Goal: Answer question/provide support: Answer question/provide support

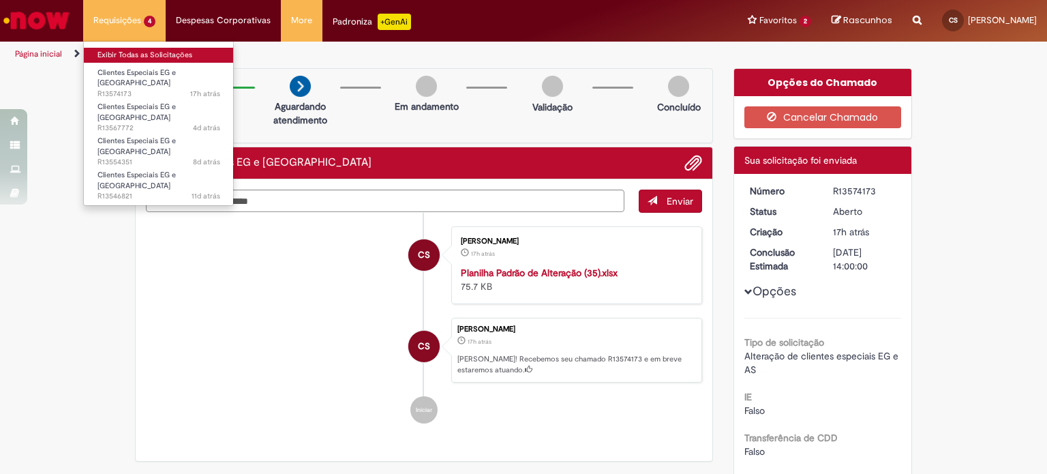
click at [125, 53] on link "Exibir Todas as Solicitações" at bounding box center [159, 55] width 150 height 15
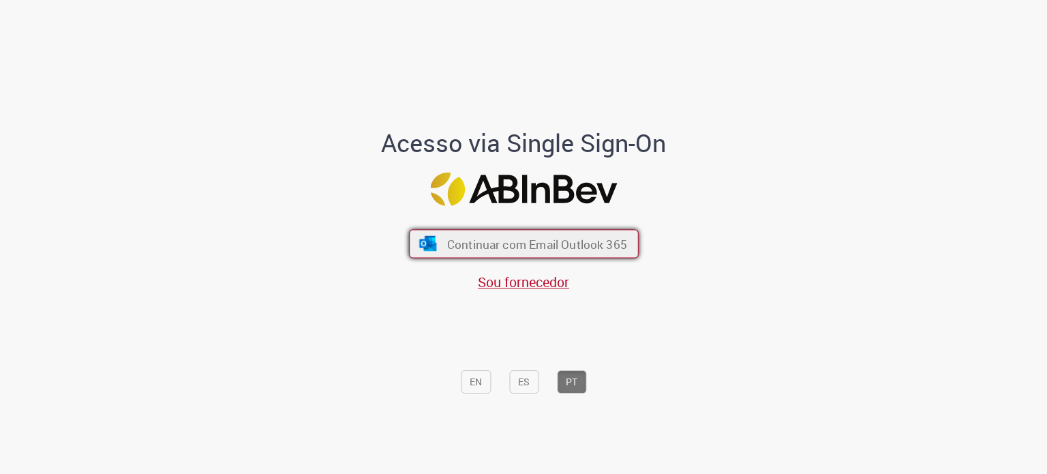
click at [500, 239] on span "Continuar com Email Outlook 365" at bounding box center [536, 244] width 180 height 16
click at [507, 239] on font "Continuar com Email Outlook 365" at bounding box center [536, 244] width 180 height 16
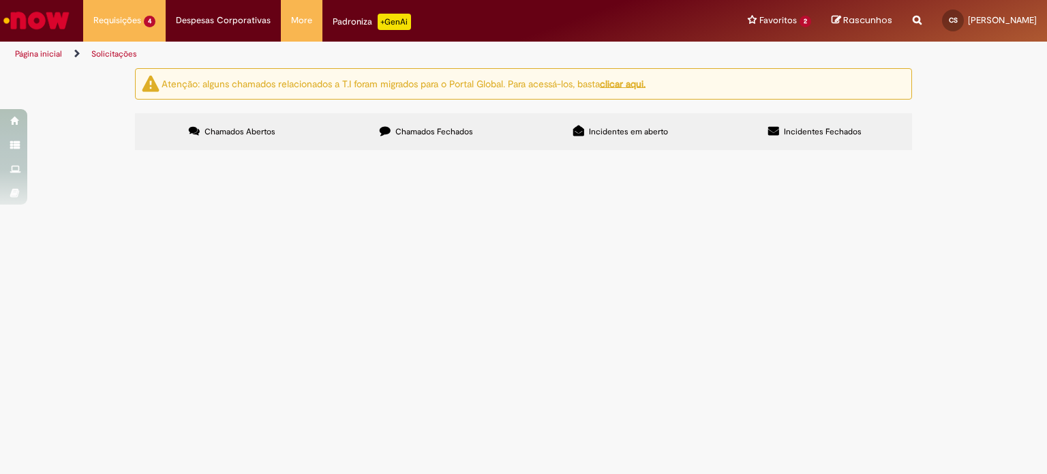
click at [0, 0] on span "Olá, bom dia! Por gentileza, poderiam remover a cobrança de tarifa bancária das…" at bounding box center [0, 0] width 0 height 0
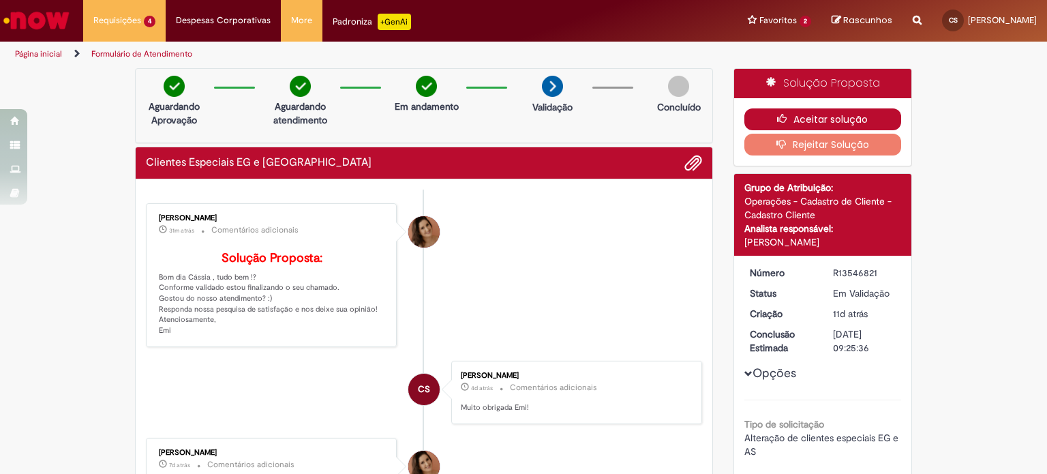
click at [872, 119] on button "Aceitar solução" at bounding box center [822, 119] width 157 height 22
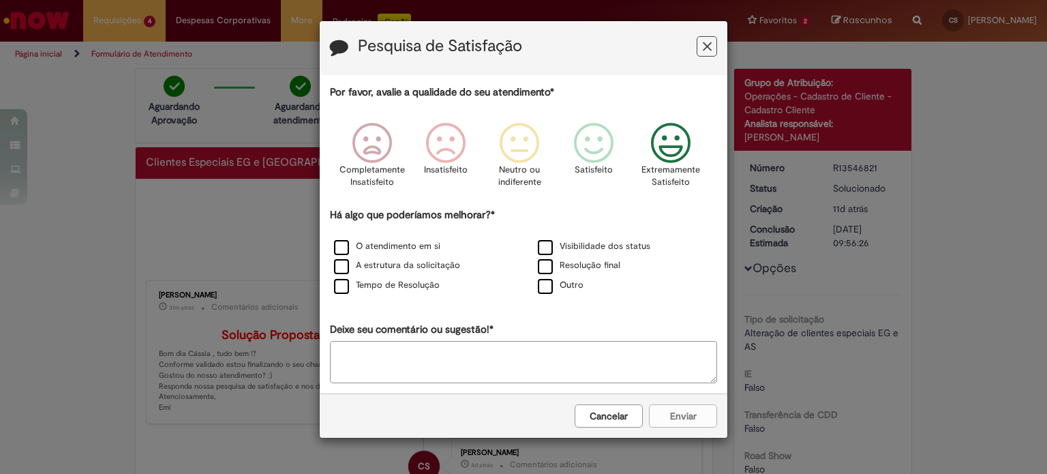
click at [662, 136] on icon "Feedback" at bounding box center [670, 143] width 51 height 41
click at [343, 249] on label "O atendimento em si" at bounding box center [387, 246] width 106 height 13
click at [343, 264] on label "A estrutura da solicitação" at bounding box center [397, 265] width 126 height 13
click at [341, 281] on label "Tempo de Resolução" at bounding box center [387, 285] width 106 height 13
click at [551, 243] on label "Visibilidade dos status" at bounding box center [594, 246] width 112 height 13
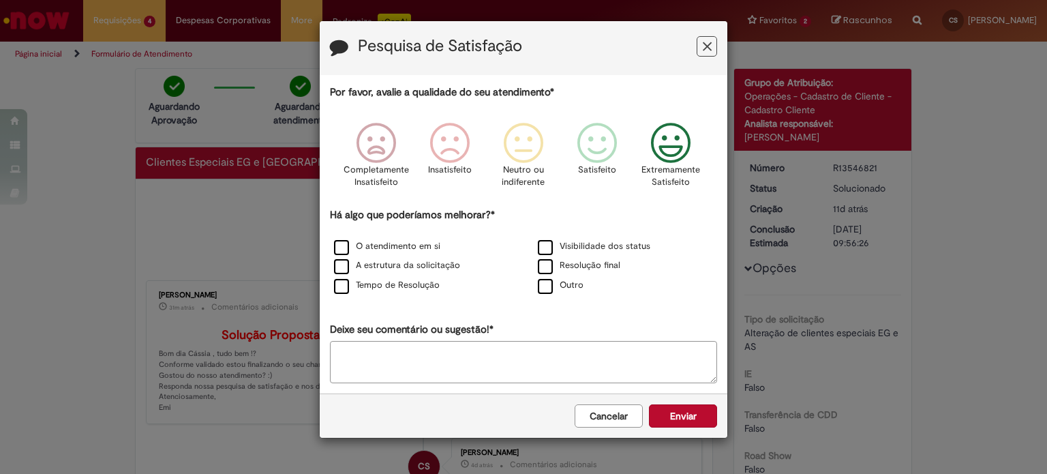
drag, startPoint x: 546, startPoint y: 259, endPoint x: 562, endPoint y: 273, distance: 20.8
click at [546, 260] on label "Resolução final" at bounding box center [579, 265] width 82 height 13
click at [692, 408] on button "Enviar" at bounding box center [683, 415] width 68 height 23
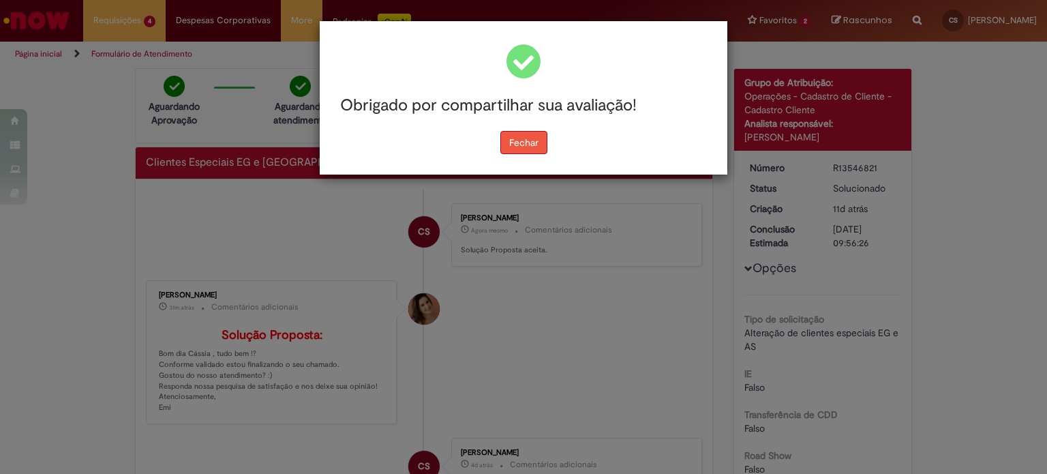
click at [517, 134] on button "Fechar" at bounding box center [523, 142] width 47 height 23
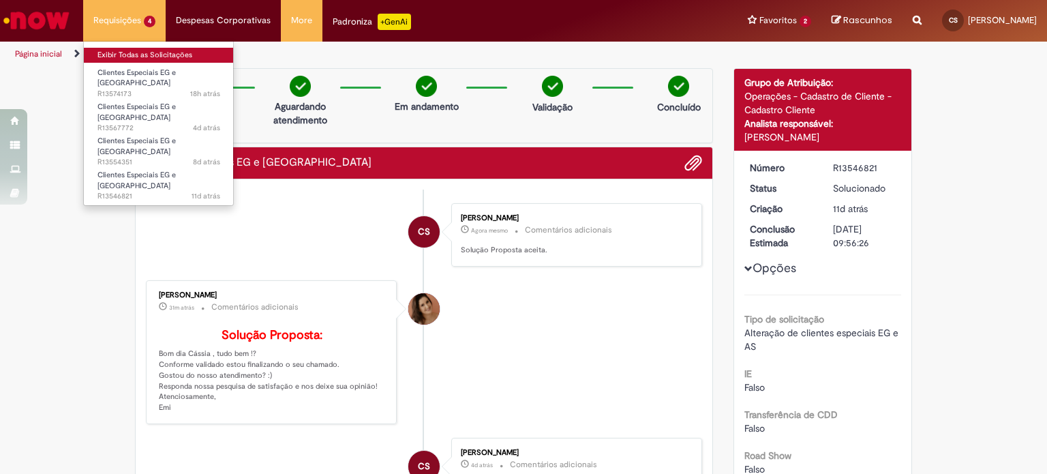
click at [121, 51] on link "Exibir Todas as Solicitações" at bounding box center [159, 55] width 150 height 15
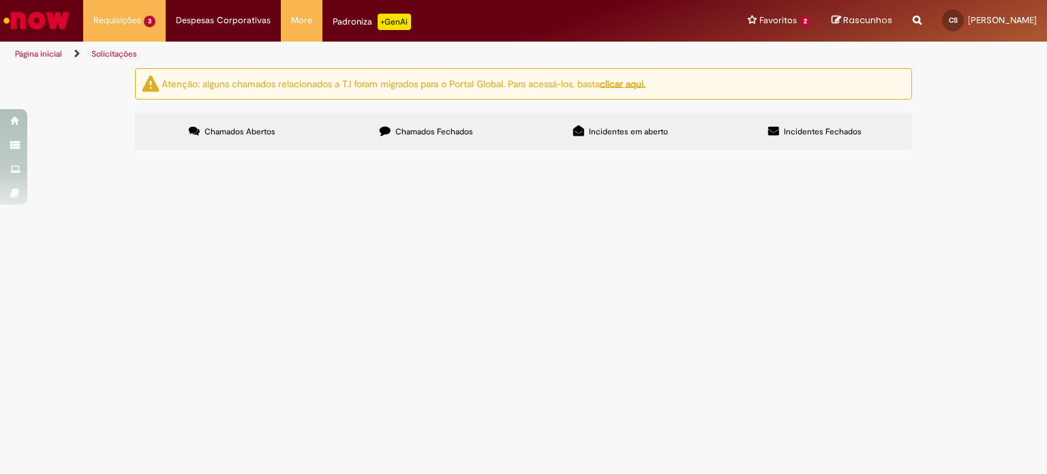
click at [0, 0] on span "Olá, bom dia! Por gentileza, poderiam criar um cód EG para a loja em anexo? Obr…" at bounding box center [0, 0] width 0 height 0
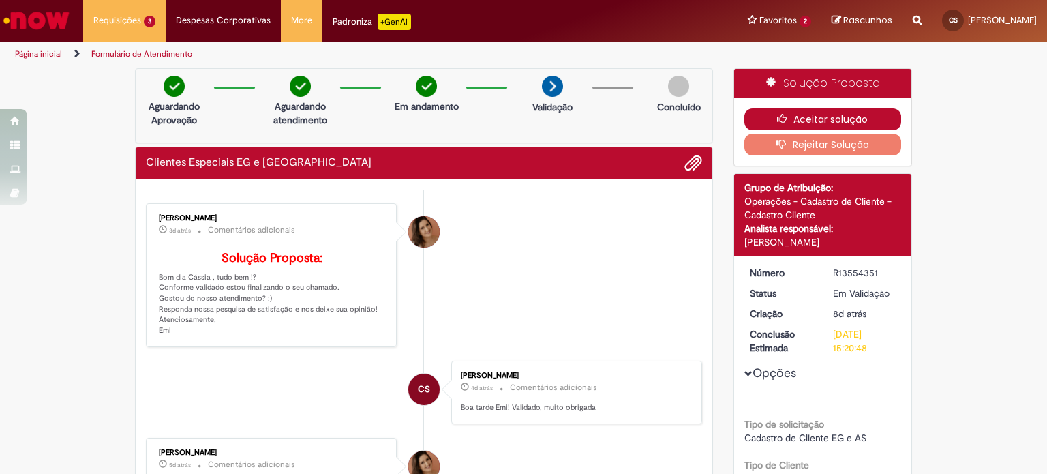
click at [792, 123] on button "Aceitar solução" at bounding box center [822, 119] width 157 height 22
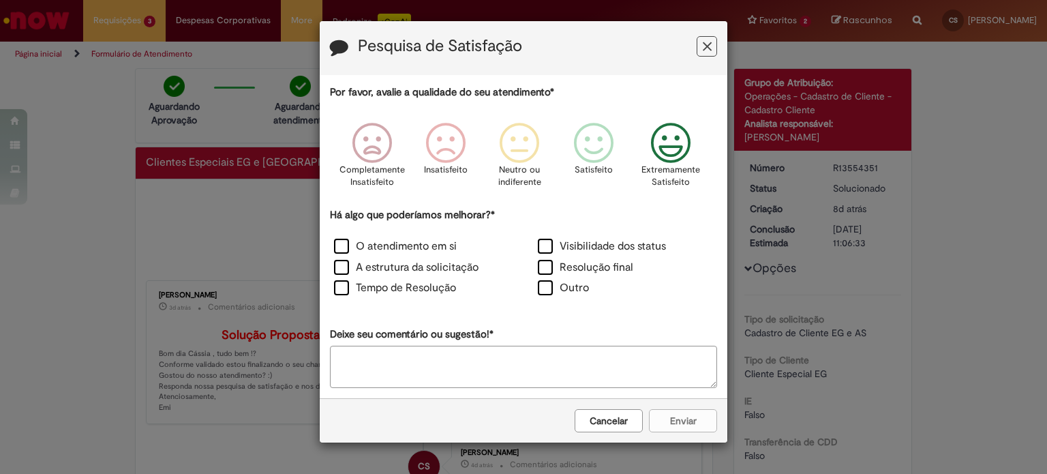
click at [664, 153] on icon "Feedback" at bounding box center [670, 143] width 51 height 41
click at [355, 252] on label "O atendimento em si" at bounding box center [395, 247] width 123 height 16
click at [341, 264] on label "A estrutura da solicitação" at bounding box center [406, 268] width 144 height 16
click at [349, 288] on label "Tempo de Resolução" at bounding box center [395, 288] width 122 height 16
click at [545, 266] on label "Resolução final" at bounding box center [585, 268] width 95 height 16
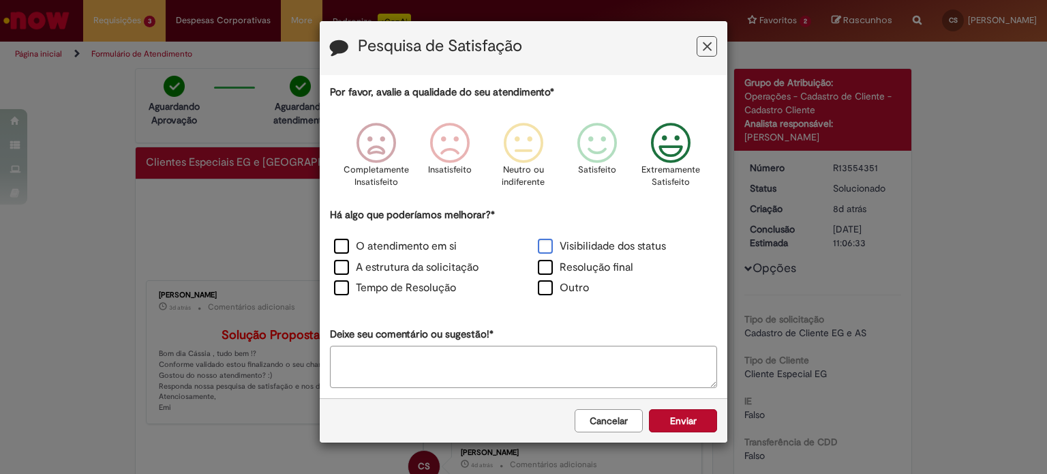
click at [551, 250] on label "Visibilidade dos status" at bounding box center [602, 247] width 128 height 16
click at [668, 423] on button "Enviar" at bounding box center [683, 420] width 68 height 23
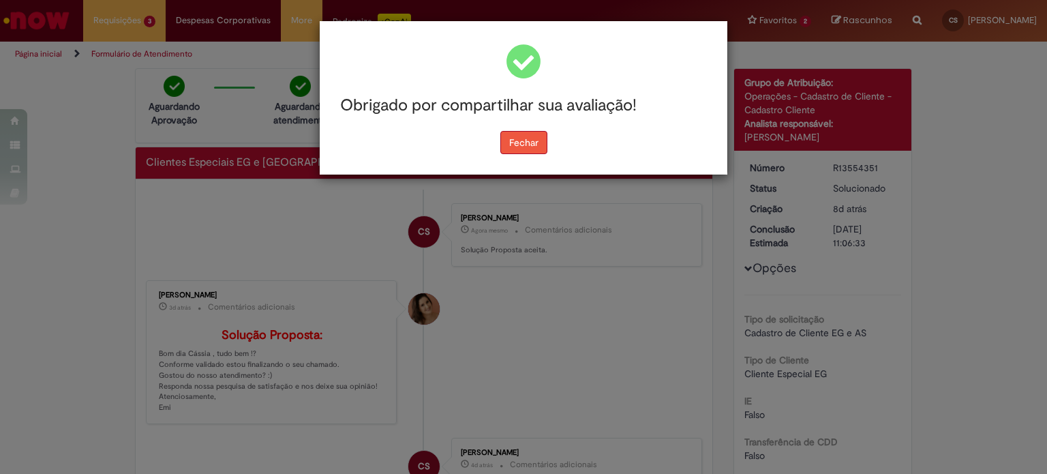
click at [526, 143] on button "Fechar" at bounding box center [523, 142] width 47 height 23
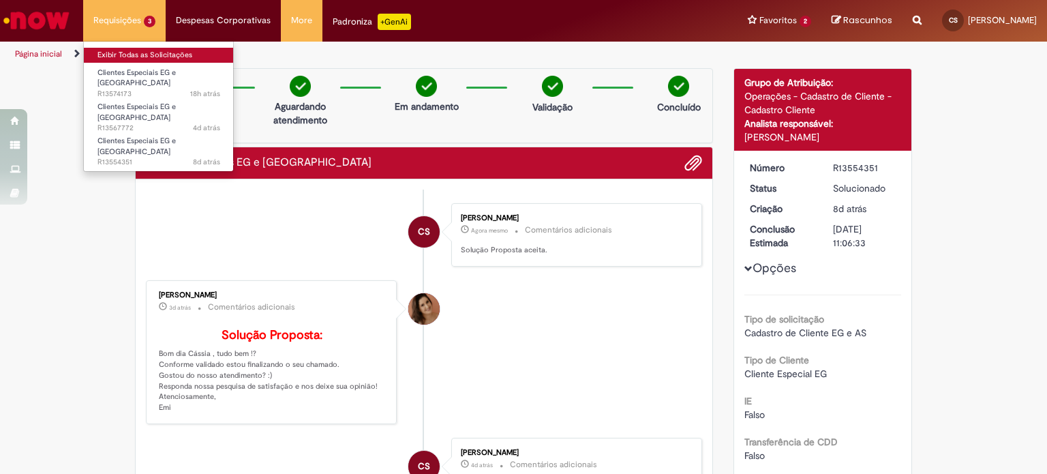
click at [132, 57] on link "Exibir Todas as Solicitações" at bounding box center [159, 55] width 150 height 15
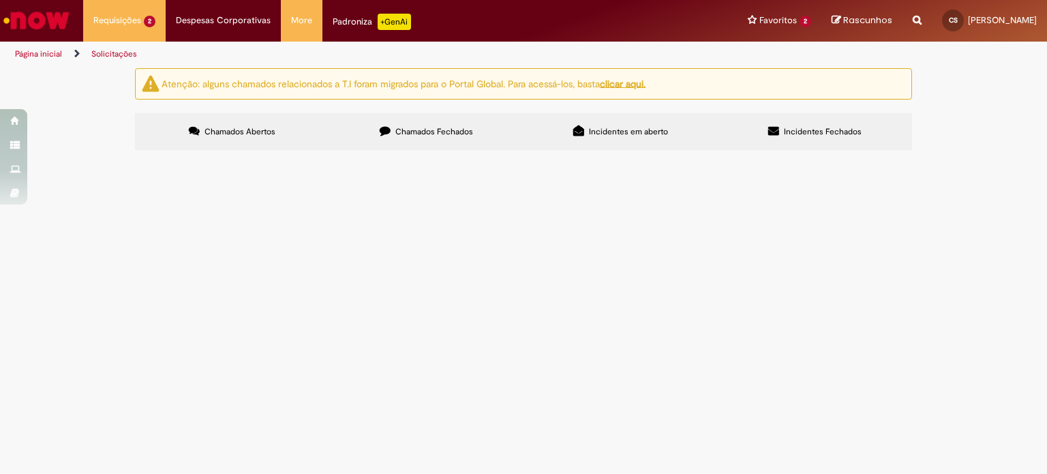
click at [0, 0] on span "Olá, boa tarde! Por gentileza, poderiam criar o cód EG para a loja em anexo? Ob…" at bounding box center [0, 0] width 0 height 0
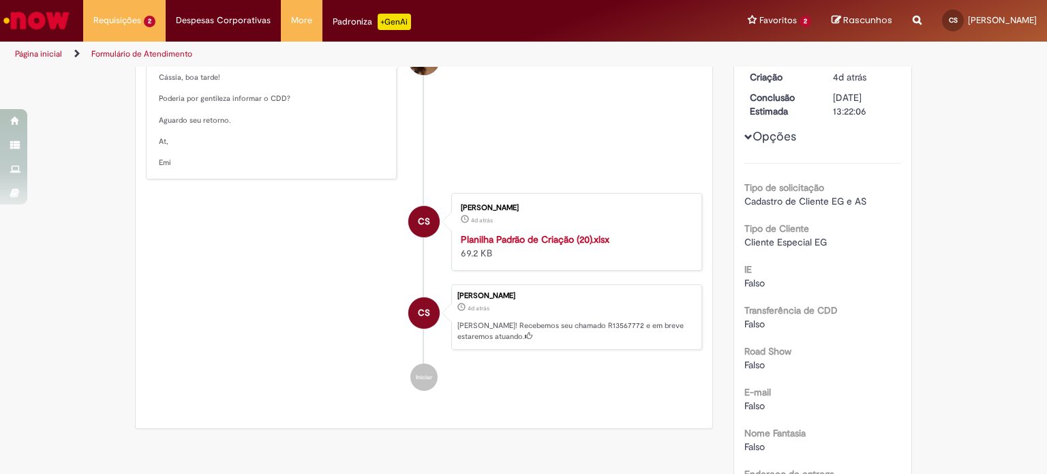
scroll to position [273, 0]
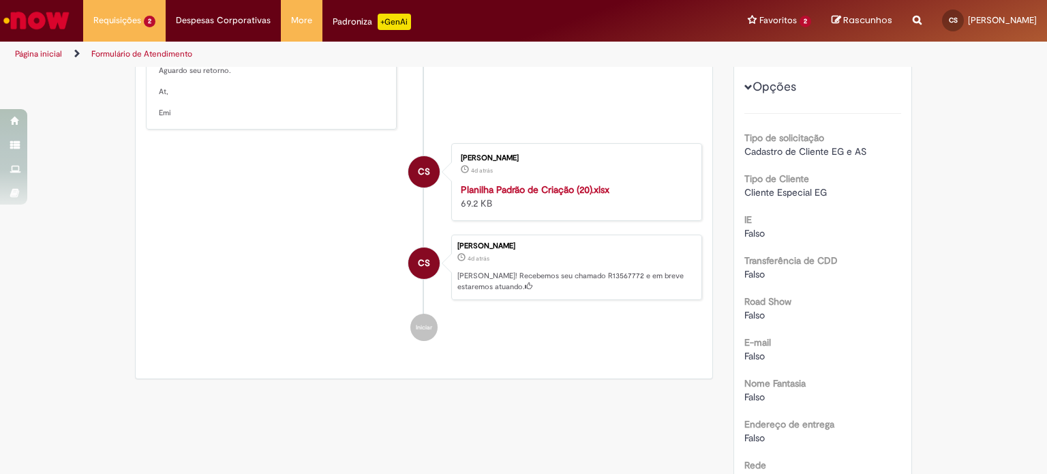
click at [545, 190] on strong "Planilha Padrão de Criação (20).xlsx" at bounding box center [535, 189] width 149 height 12
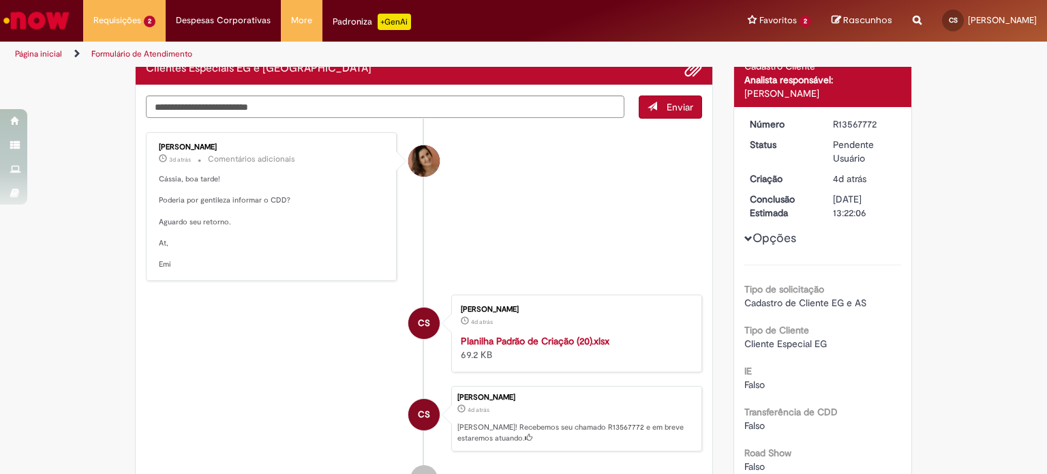
scroll to position [0, 0]
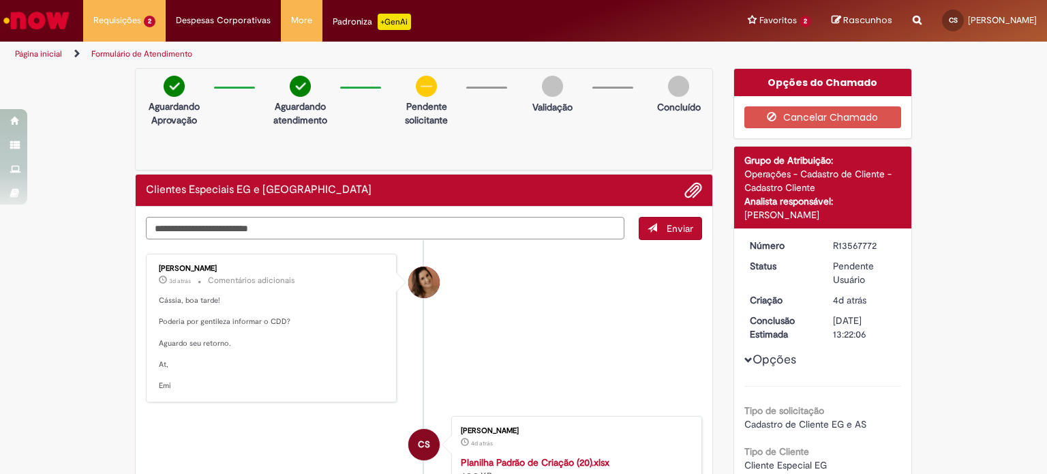
click at [187, 232] on textarea "Digite sua mensagem aqui..." at bounding box center [385, 228] width 478 height 23
type textarea "**********"
